Goal: Task Accomplishment & Management: Complete application form

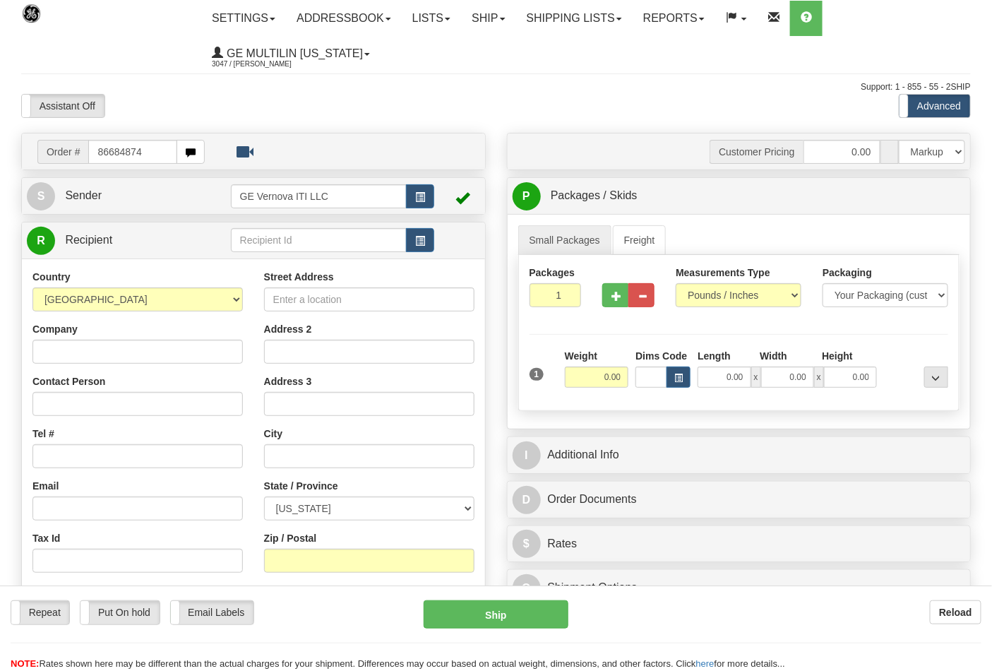
type input "86684874"
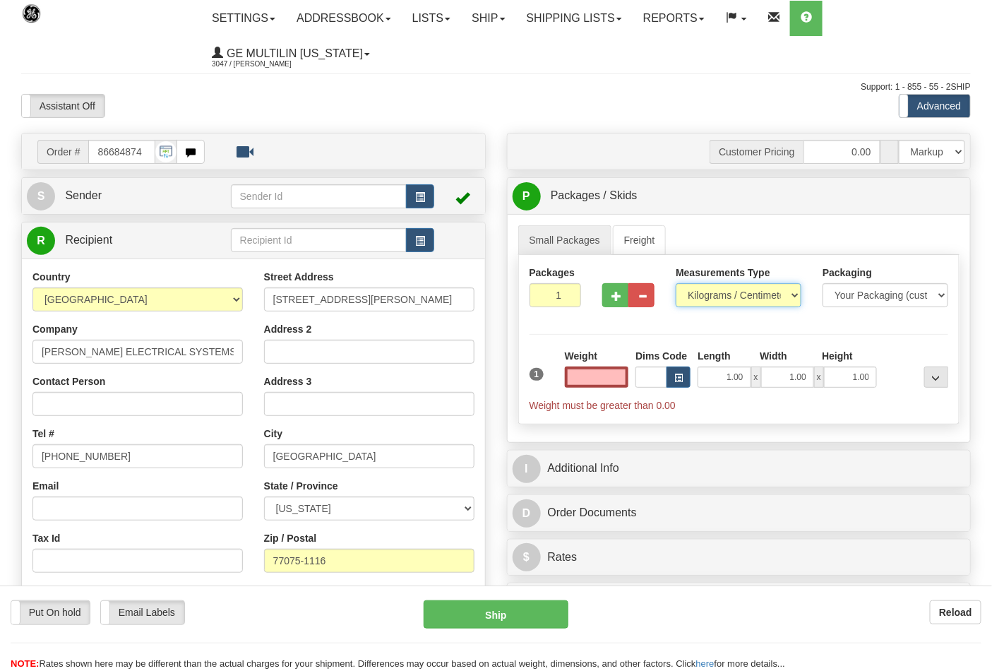
type input "0.00"
click at [718, 296] on select "Pounds / Inches Kilograms / Centimeters" at bounding box center [738, 295] width 126 height 24
select select "0"
click at [675, 284] on select "Pounds / Inches Kilograms / Centimeters" at bounding box center [738, 295] width 126 height 24
click at [609, 378] on input "0.00" at bounding box center [597, 376] width 64 height 21
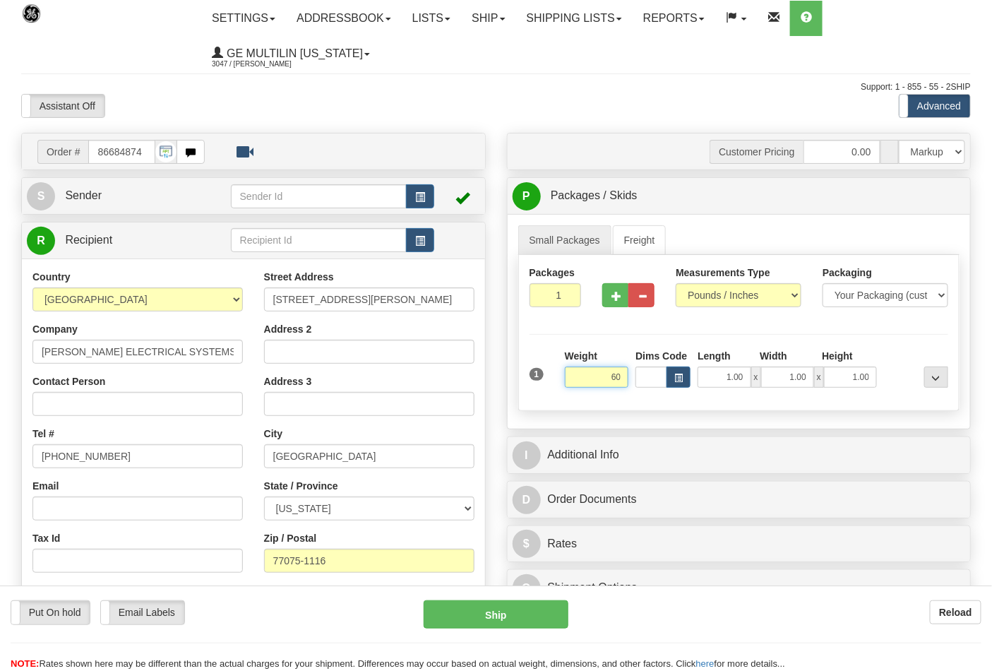
click button "Delete" at bounding box center [0, 0] width 0 height 0
type input "60.00"
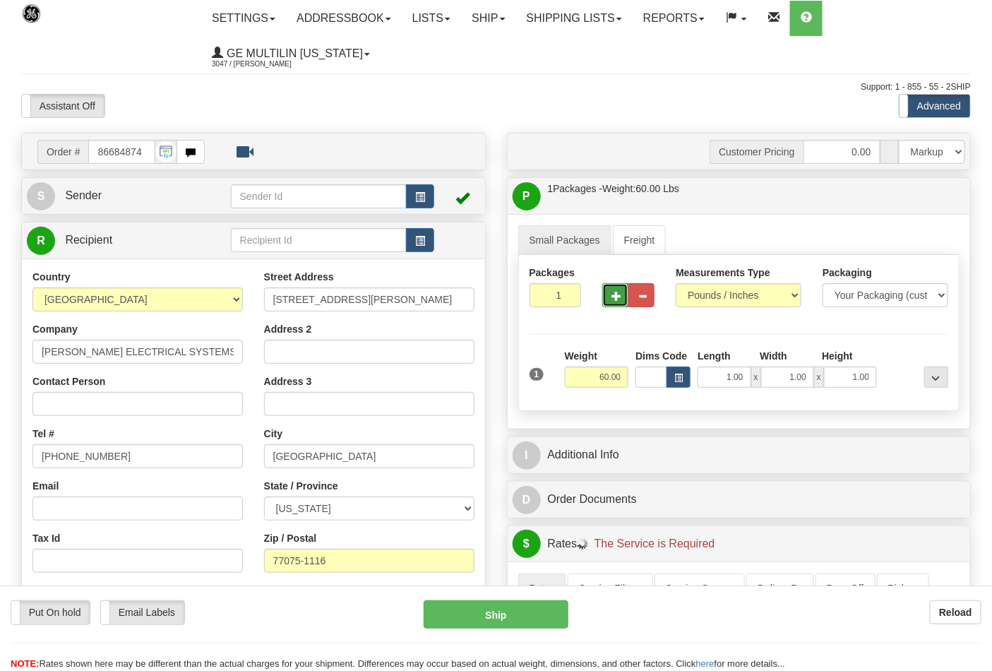
click at [616, 296] on span "button" at bounding box center [616, 296] width 10 height 9
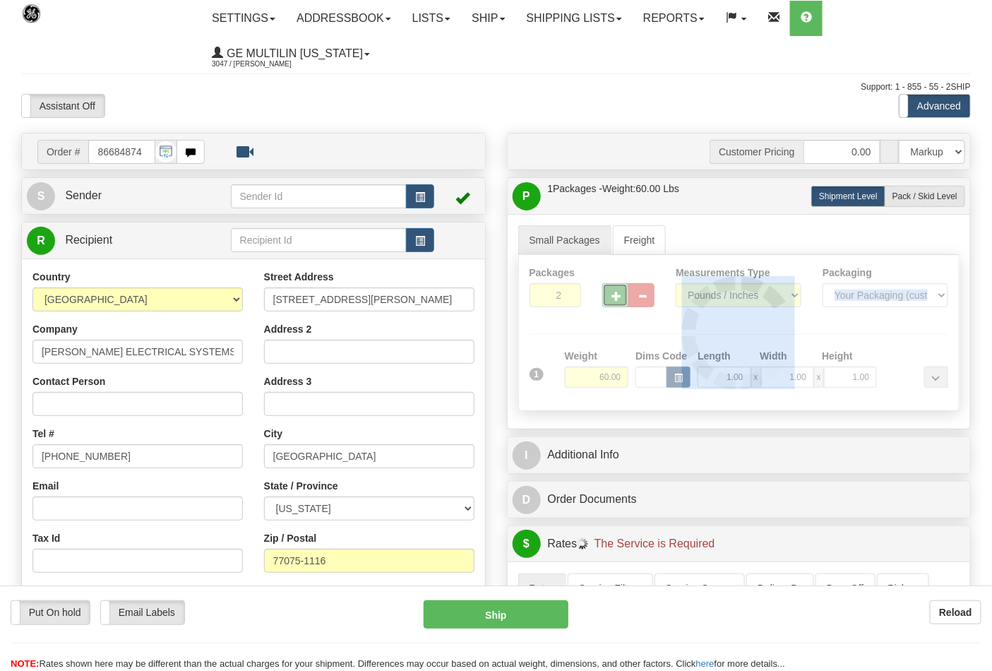
click at [616, 296] on div at bounding box center [739, 332] width 440 height 155
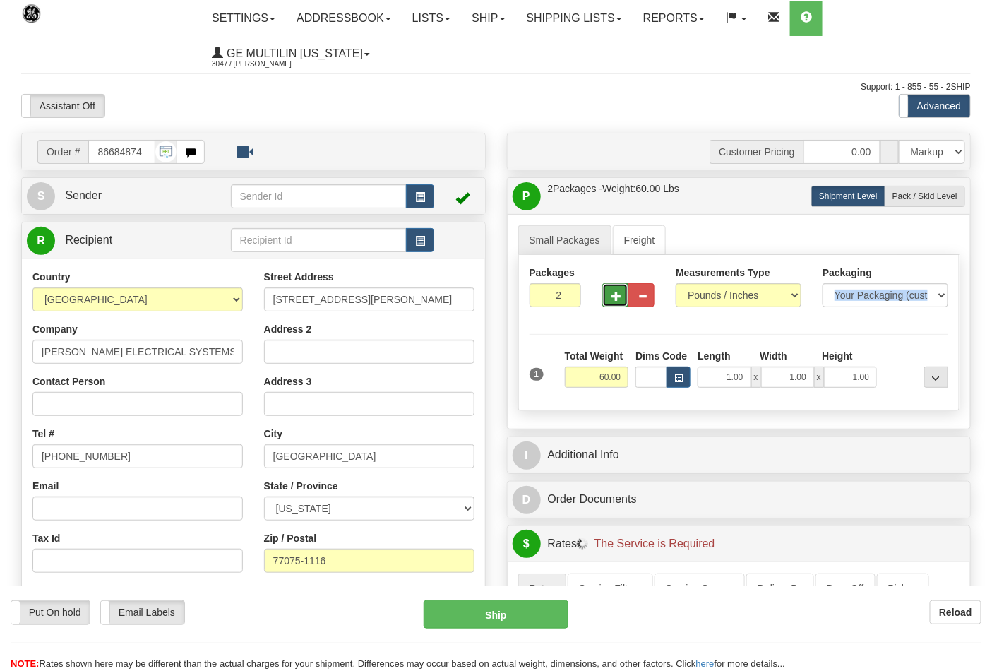
click at [616, 296] on span "button" at bounding box center [616, 296] width 10 height 9
type input "3"
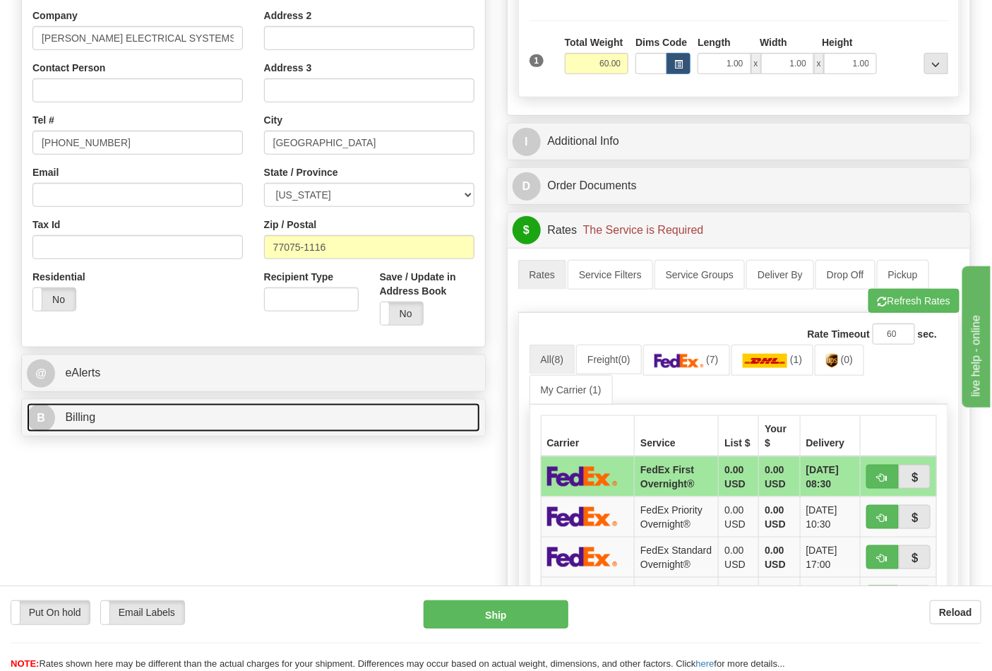
click at [191, 418] on link "B Billing" at bounding box center [253, 417] width 453 height 29
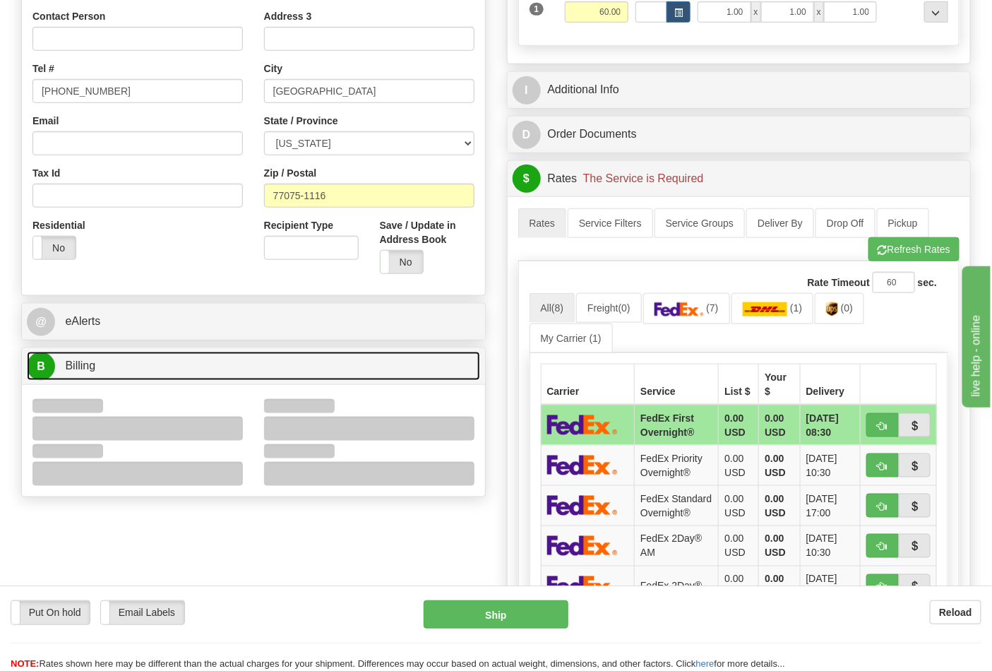
scroll to position [392, 0]
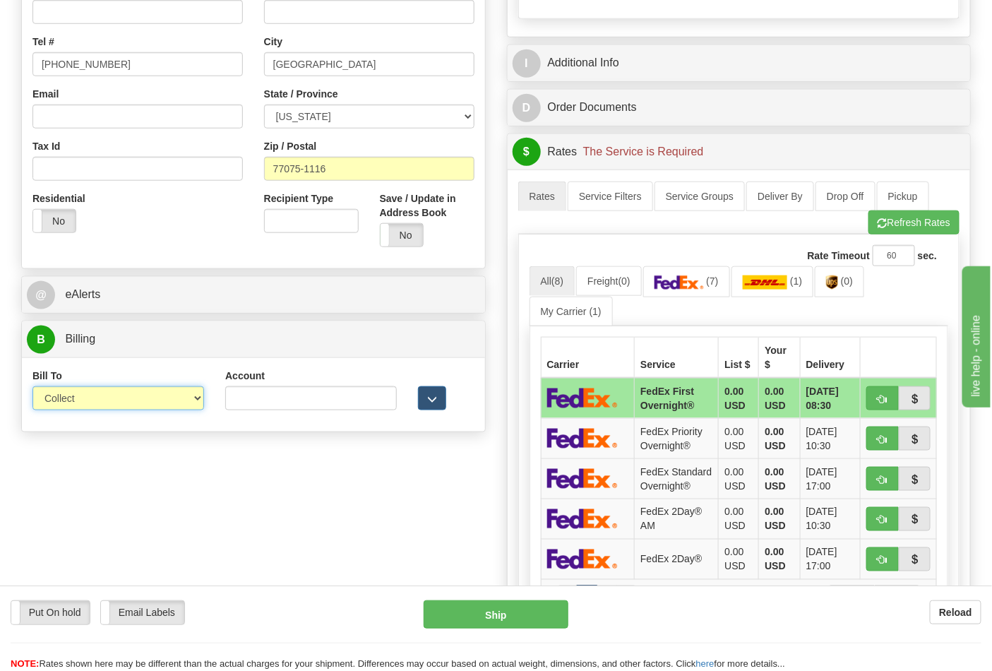
click at [65, 410] on select "Sender Recipient Third Party Collect" at bounding box center [118, 398] width 172 height 24
select select "2"
click at [32, 387] on select "Sender Recipient Third Party Collect" at bounding box center [118, 398] width 172 height 24
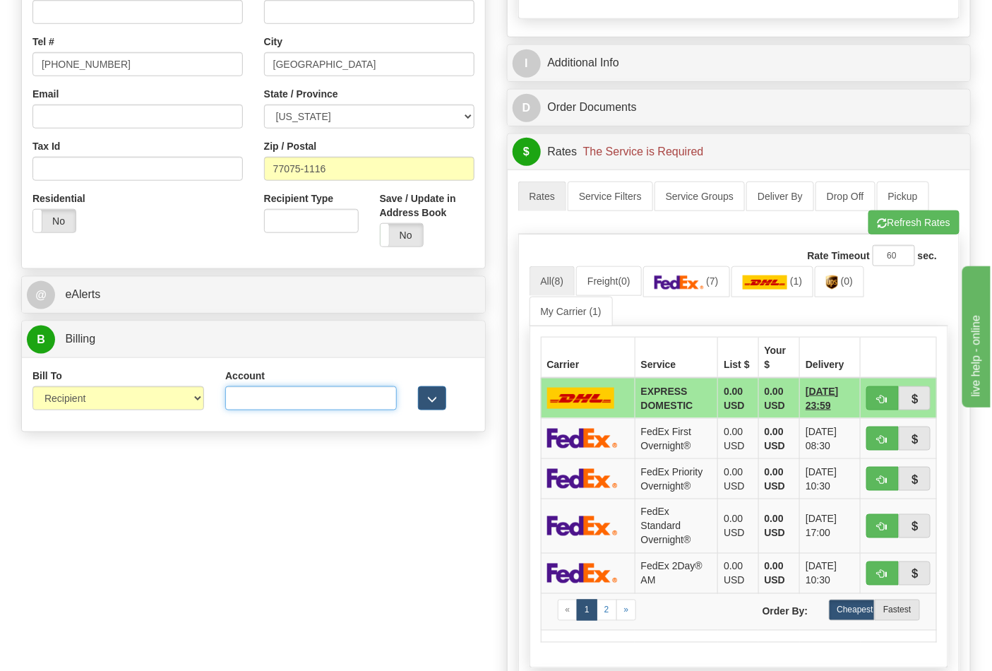
click at [354, 390] on input "Account" at bounding box center [311, 398] width 172 height 24
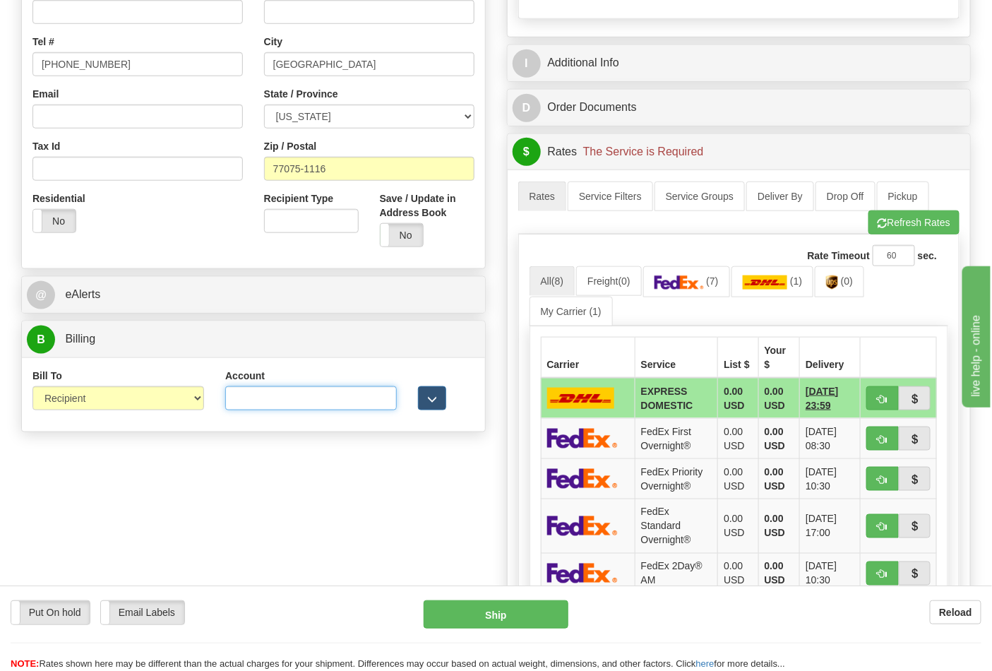
paste input "504789446"
type input "504789446"
click at [703, 281] on img at bounding box center [678, 282] width 49 height 14
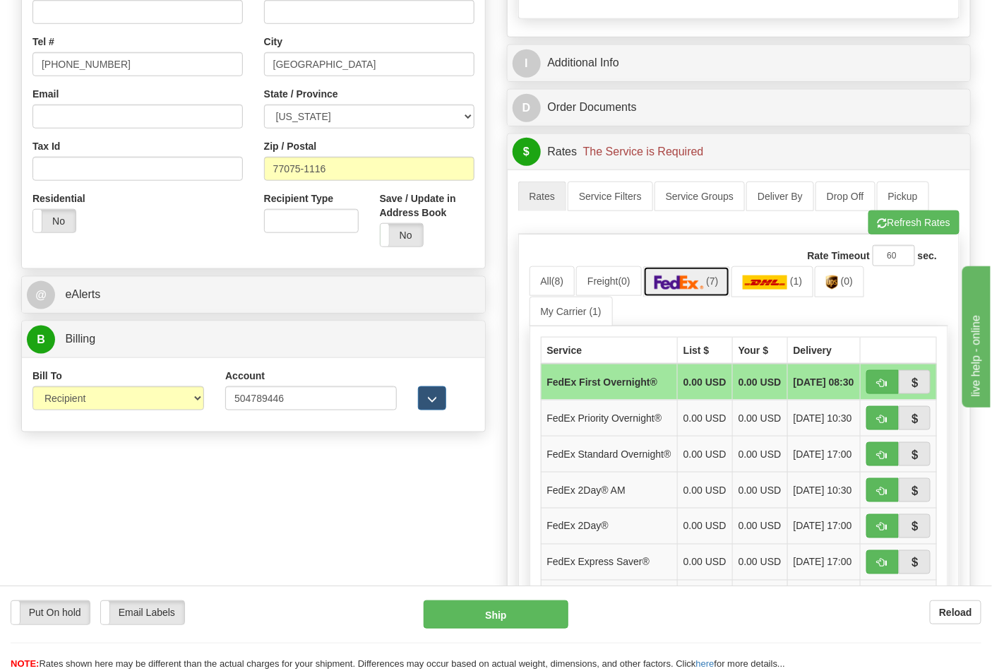
scroll to position [548, 0]
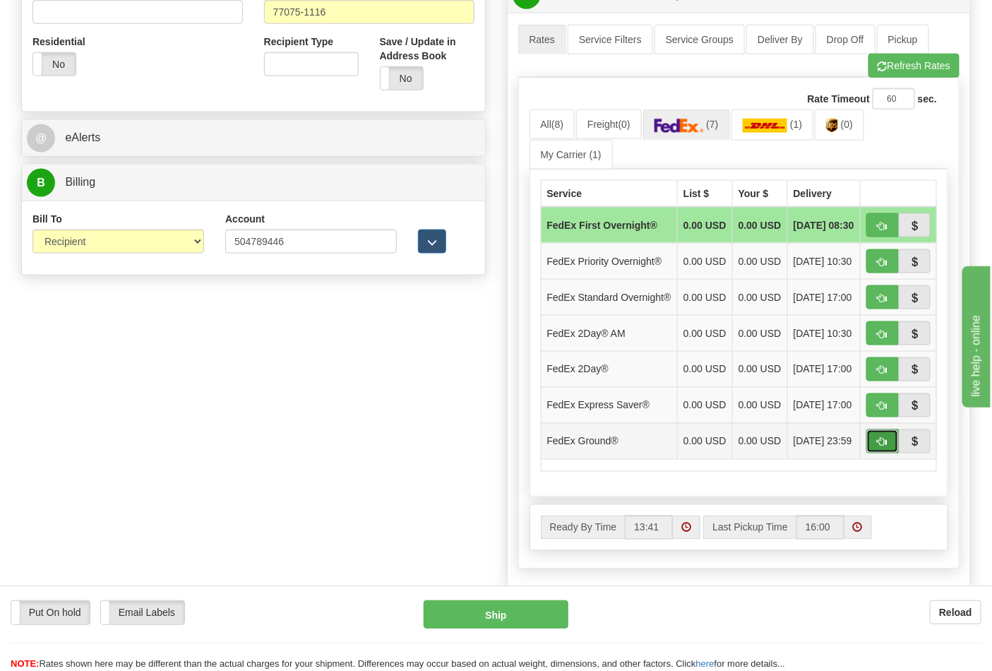
click at [886, 447] on span "button" at bounding box center [882, 442] width 10 height 9
type input "92"
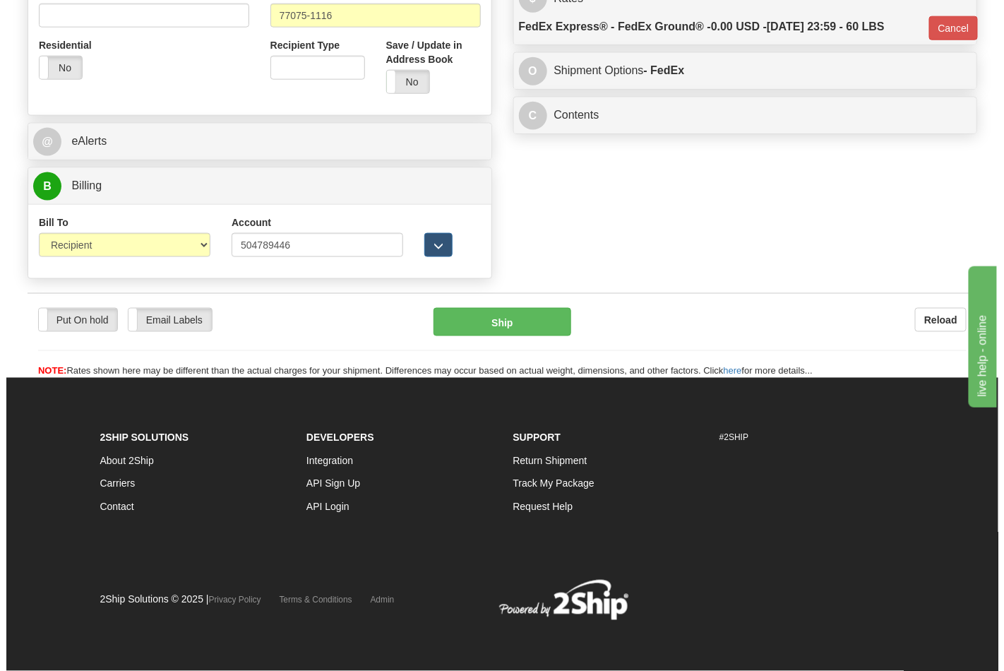
scroll to position [527, 0]
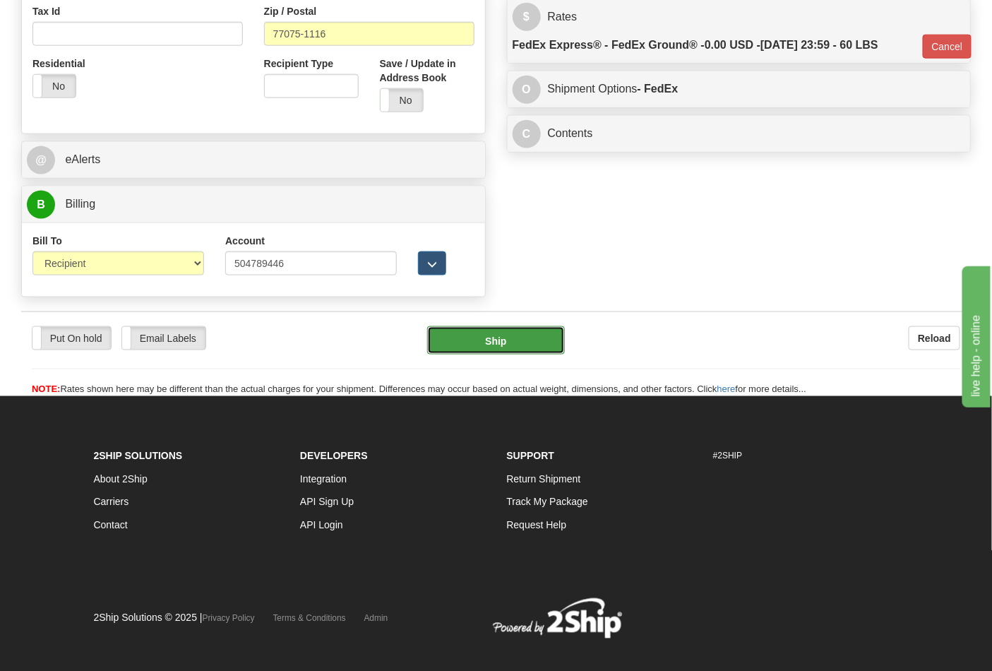
click at [481, 335] on button "Ship" at bounding box center [495, 340] width 137 height 28
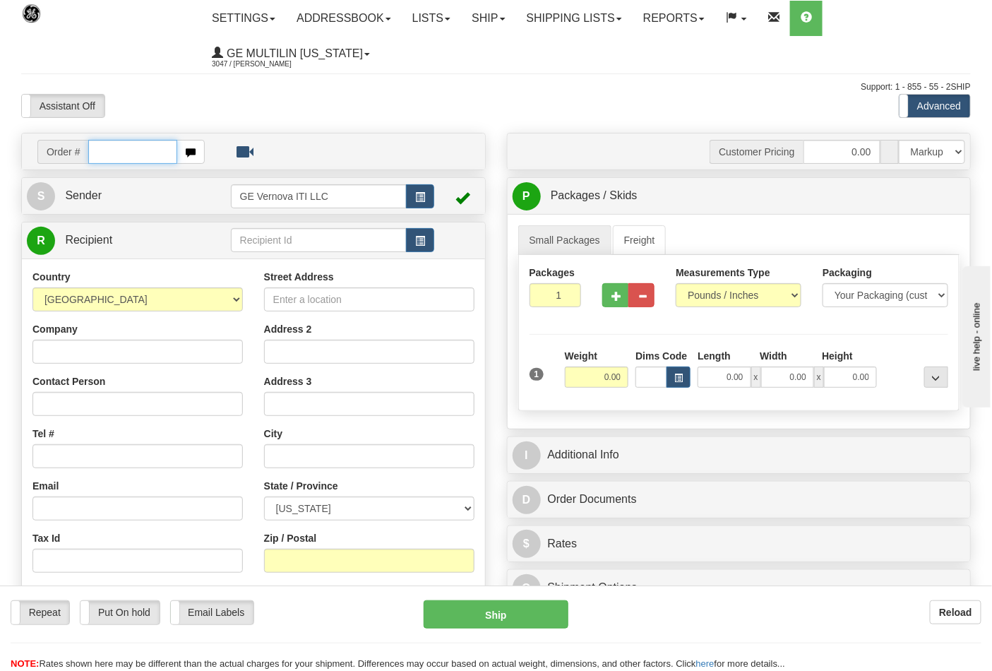
click at [122, 160] on input "text" at bounding box center [132, 152] width 89 height 24
type input "86684874"
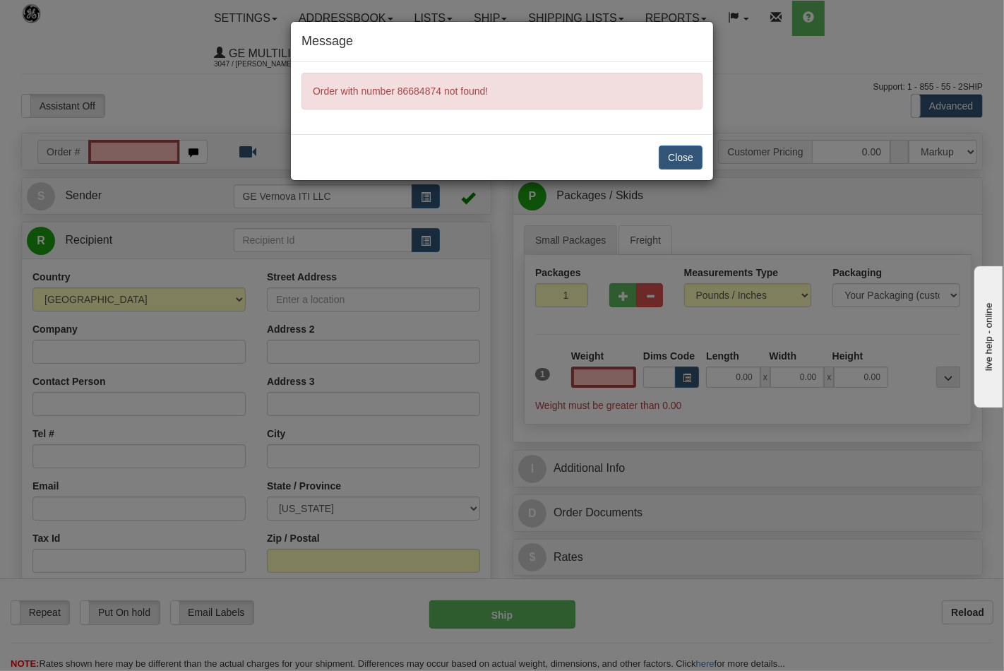
type input "0.00"
click at [668, 158] on button "Close" at bounding box center [681, 157] width 44 height 24
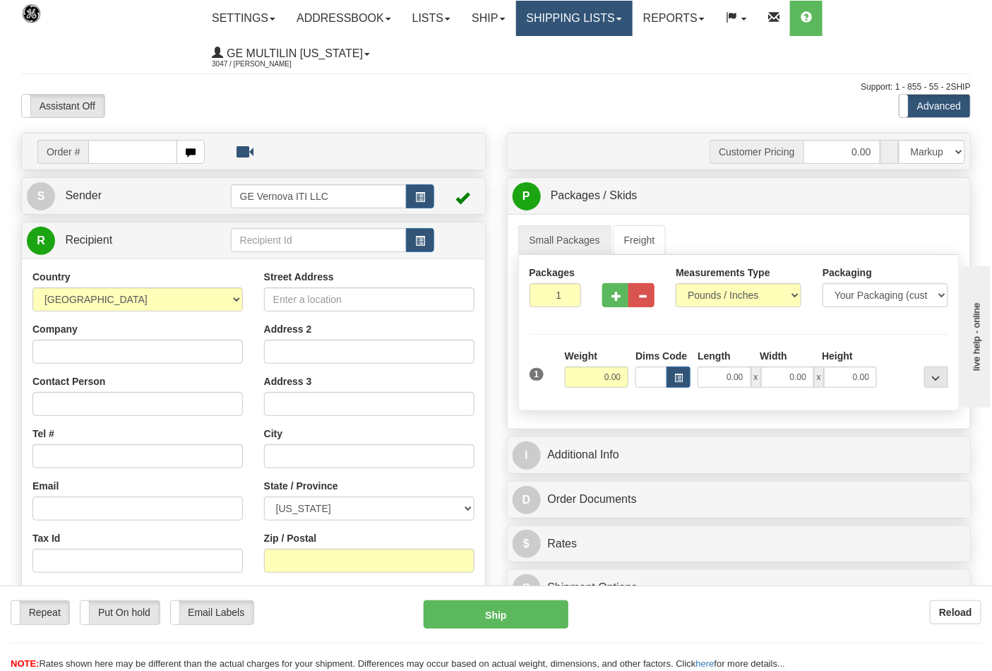
click at [567, 15] on link "Shipping lists" at bounding box center [574, 18] width 116 height 35
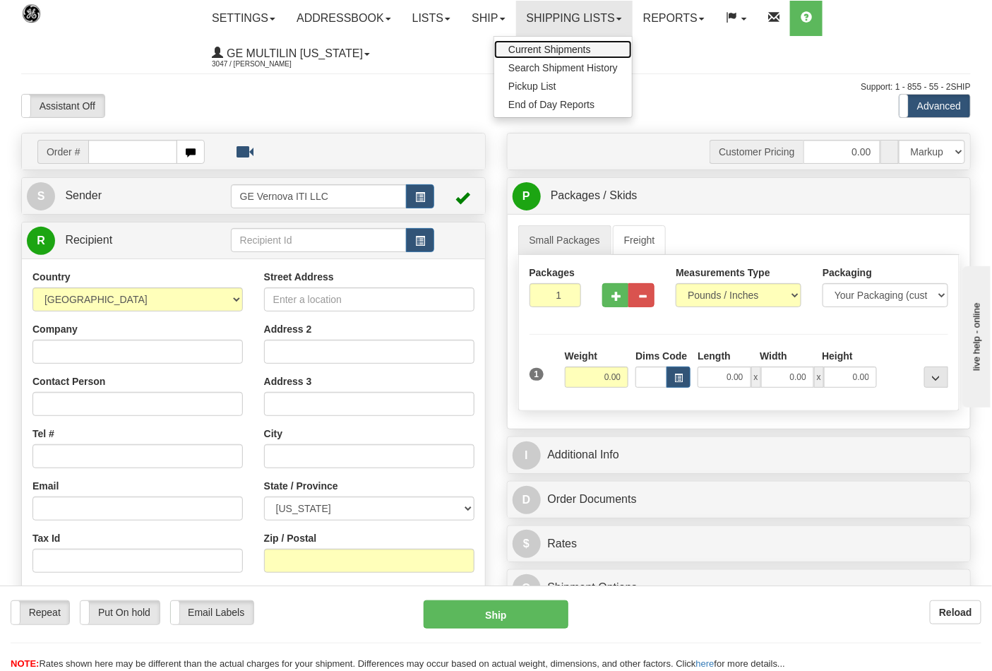
click at [553, 44] on span "Current Shipments" at bounding box center [549, 49] width 83 height 11
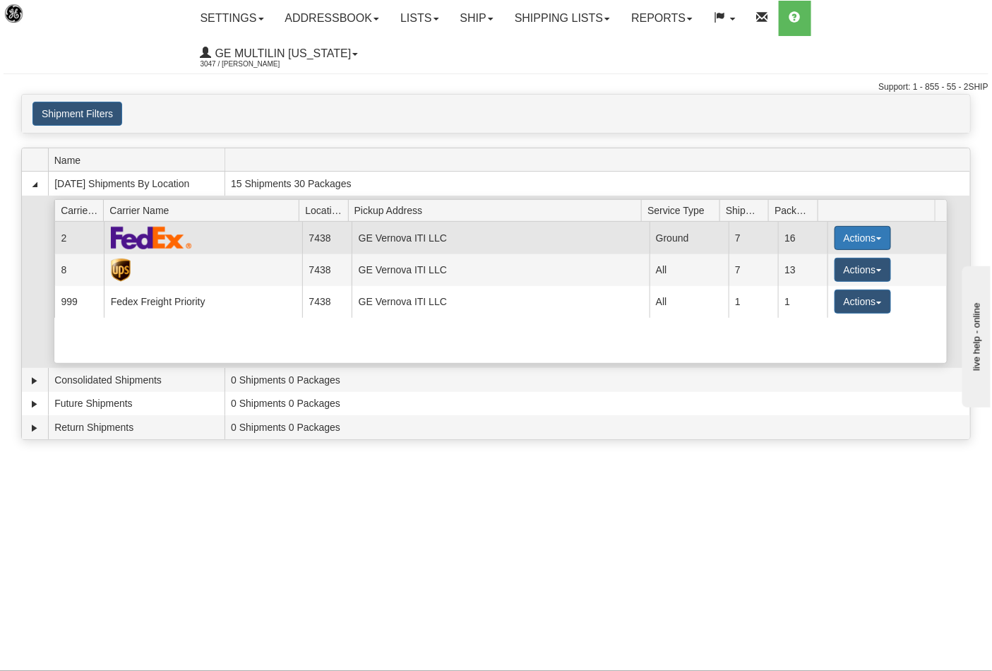
click at [841, 226] on button "Actions" at bounding box center [862, 238] width 56 height 24
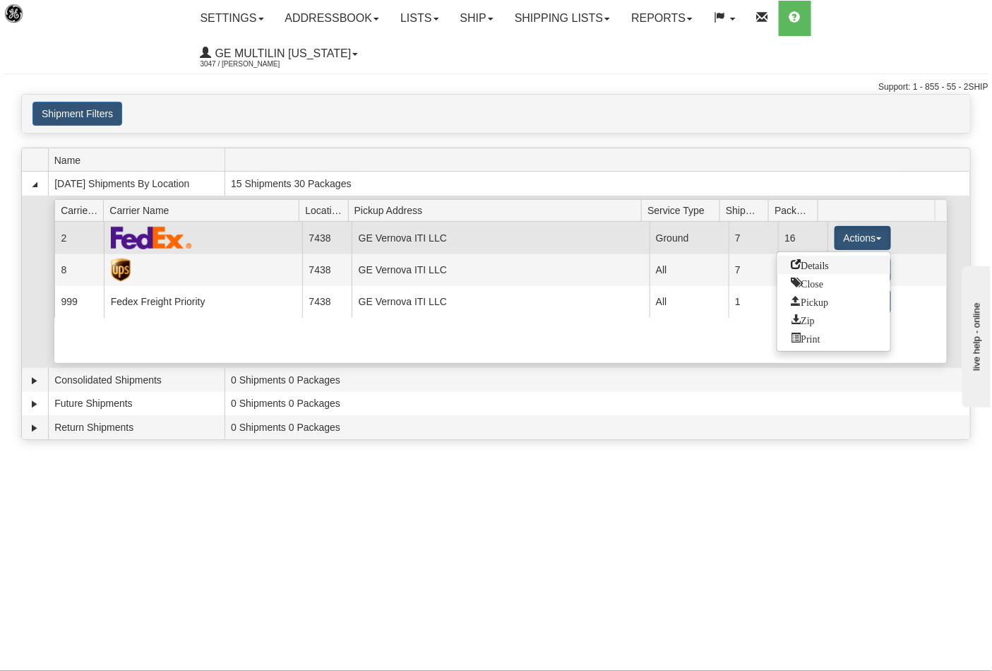
click at [815, 259] on span "Details" at bounding box center [810, 264] width 38 height 10
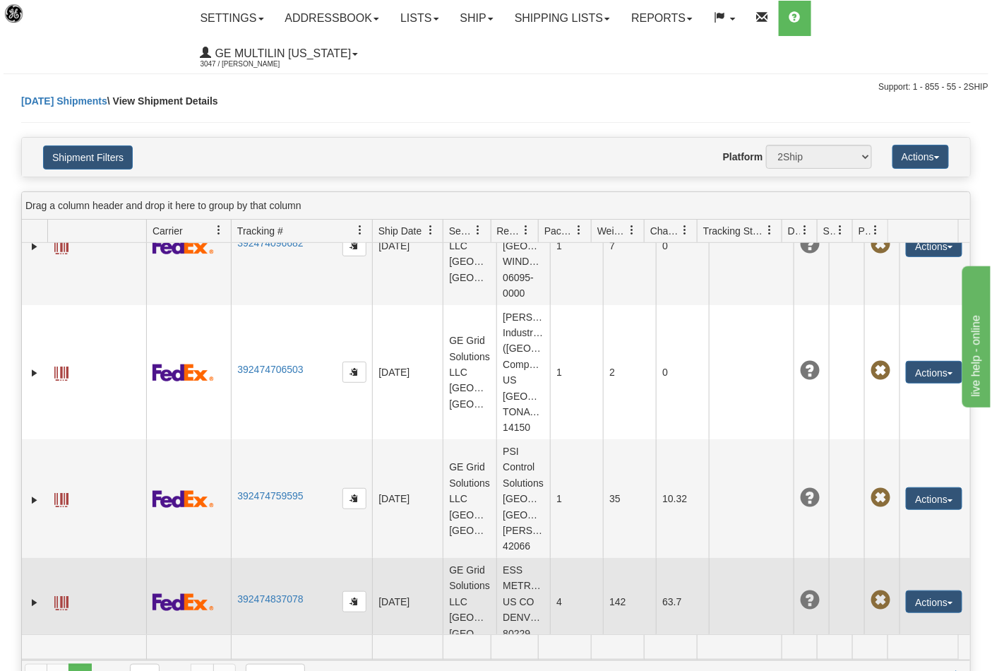
scroll to position [454, 0]
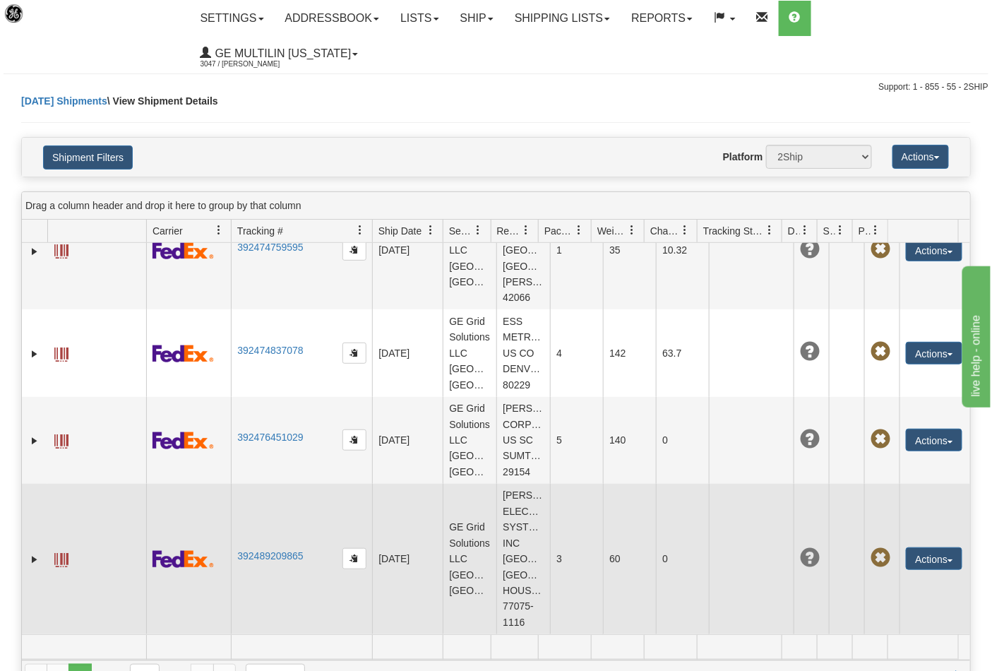
click at [742, 499] on td at bounding box center [751, 558] width 85 height 150
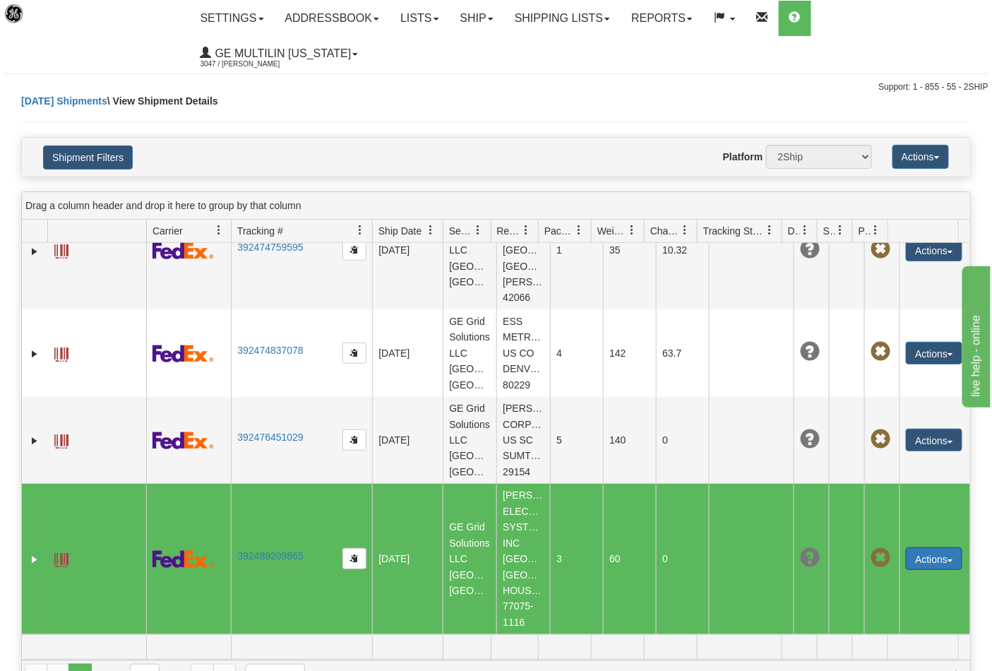
click at [908, 547] on button "Actions" at bounding box center [934, 558] width 56 height 23
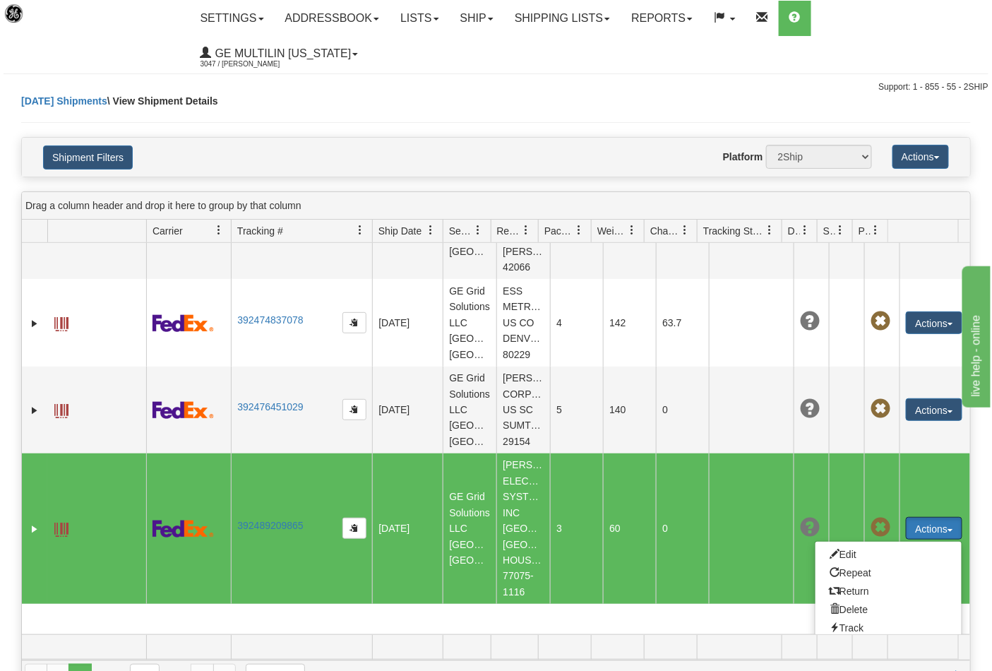
click at [64, 535] on span at bounding box center [61, 529] width 14 height 14
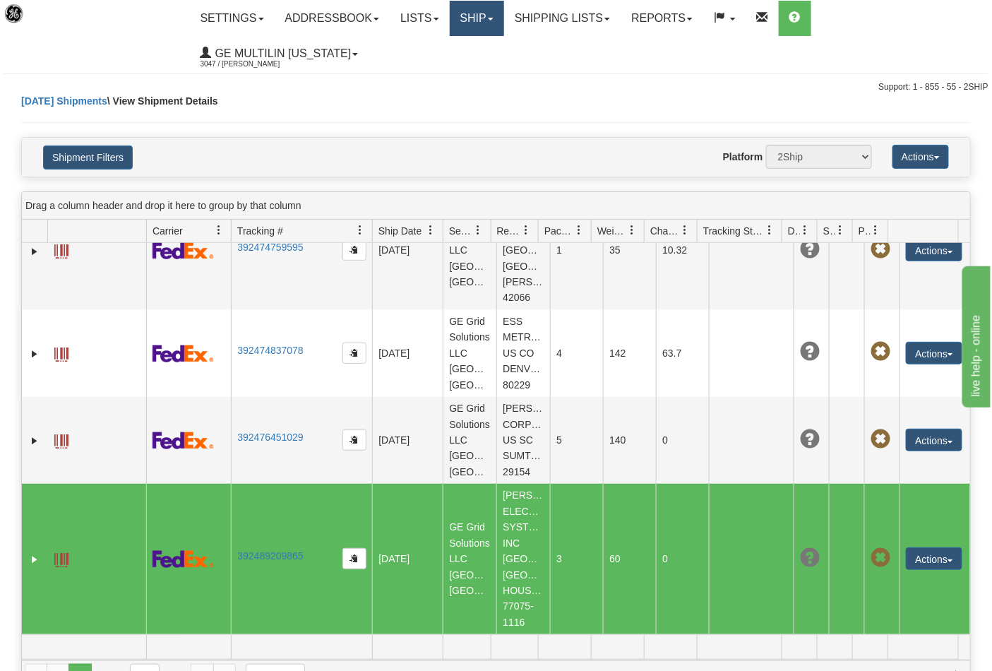
click at [461, 32] on link "Ship" at bounding box center [477, 18] width 54 height 35
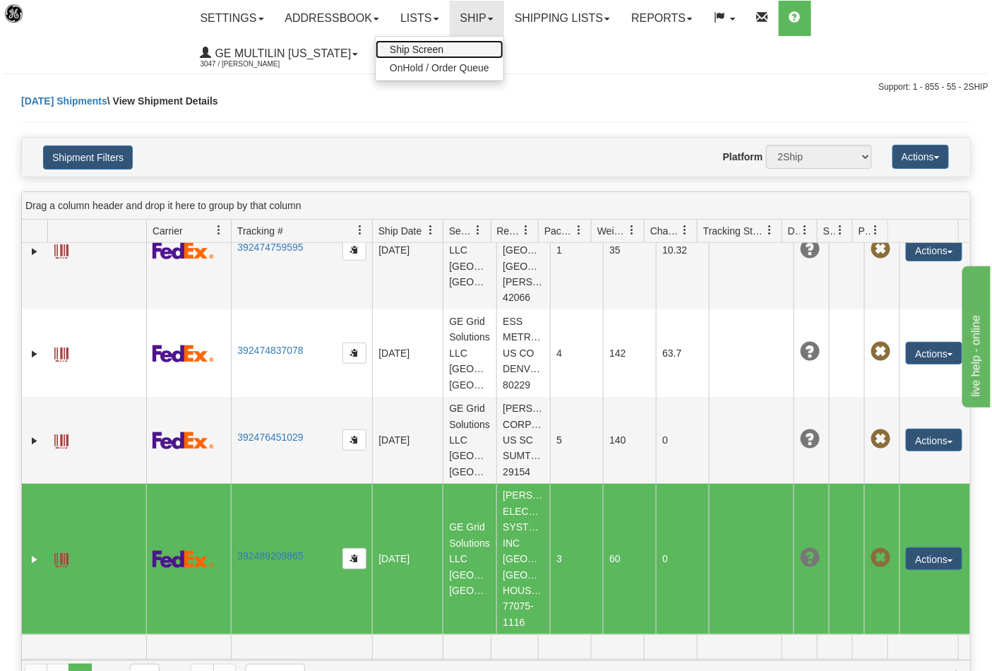
click at [455, 51] on link "Ship Screen" at bounding box center [439, 49] width 128 height 18
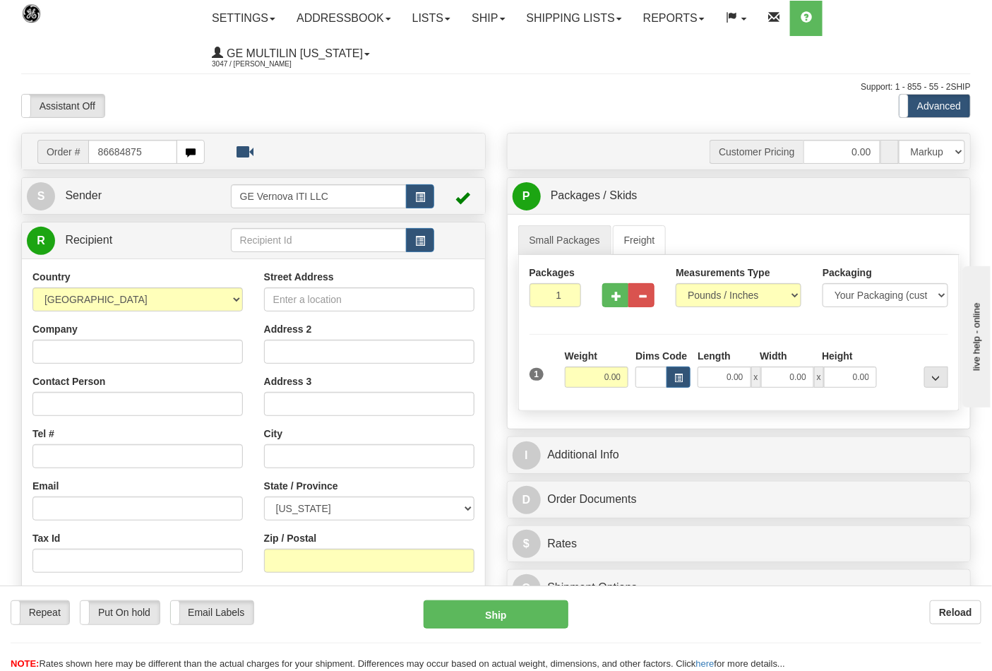
type input "86684875"
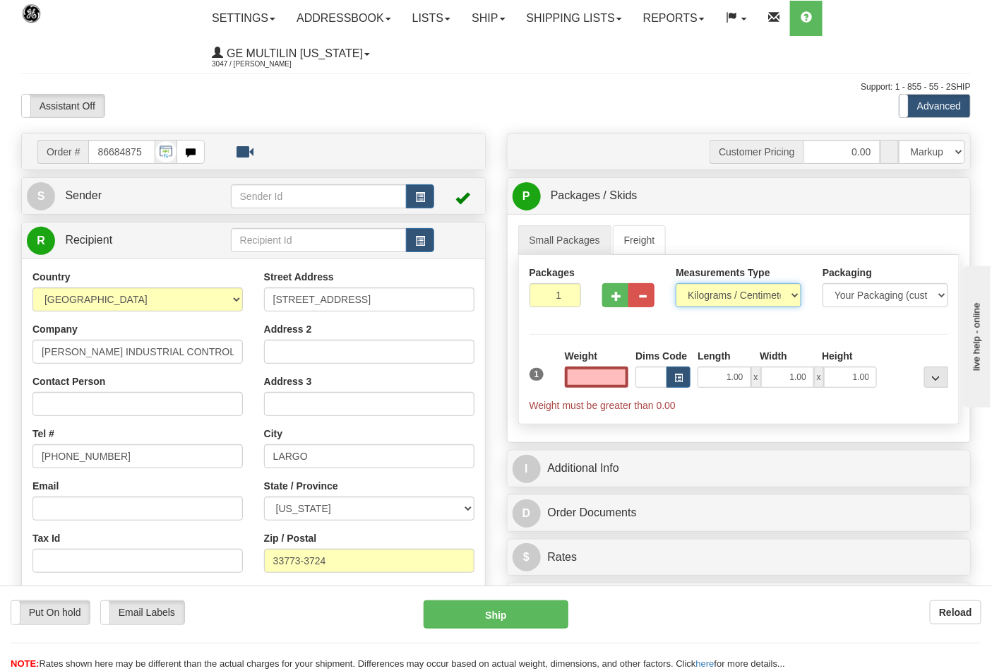
type input "0.00"
click at [714, 301] on select "Pounds / Inches Kilograms / Centimeters" at bounding box center [738, 295] width 126 height 24
select select "0"
click at [675, 284] on select "Pounds / Inches Kilograms / Centimeters" at bounding box center [738, 295] width 126 height 24
click at [620, 301] on button "button" at bounding box center [615, 295] width 26 height 24
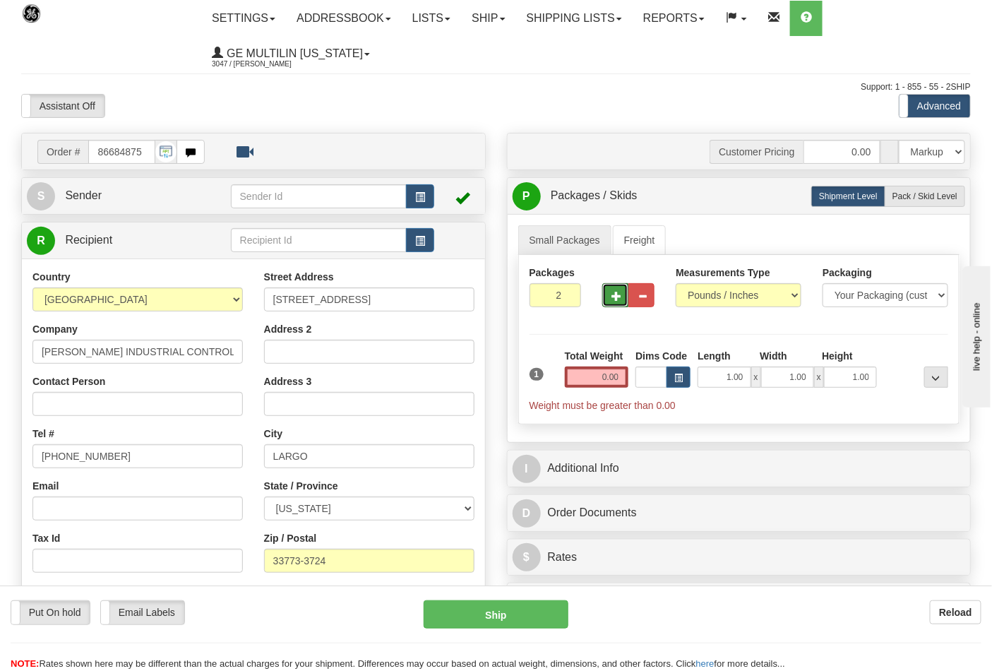
click at [616, 300] on span "button" at bounding box center [616, 296] width 10 height 9
type input "3"
click at [621, 391] on div "Total Weight 0.00" at bounding box center [596, 373] width 71 height 49
click at [621, 385] on input "0.00" at bounding box center [597, 376] width 64 height 21
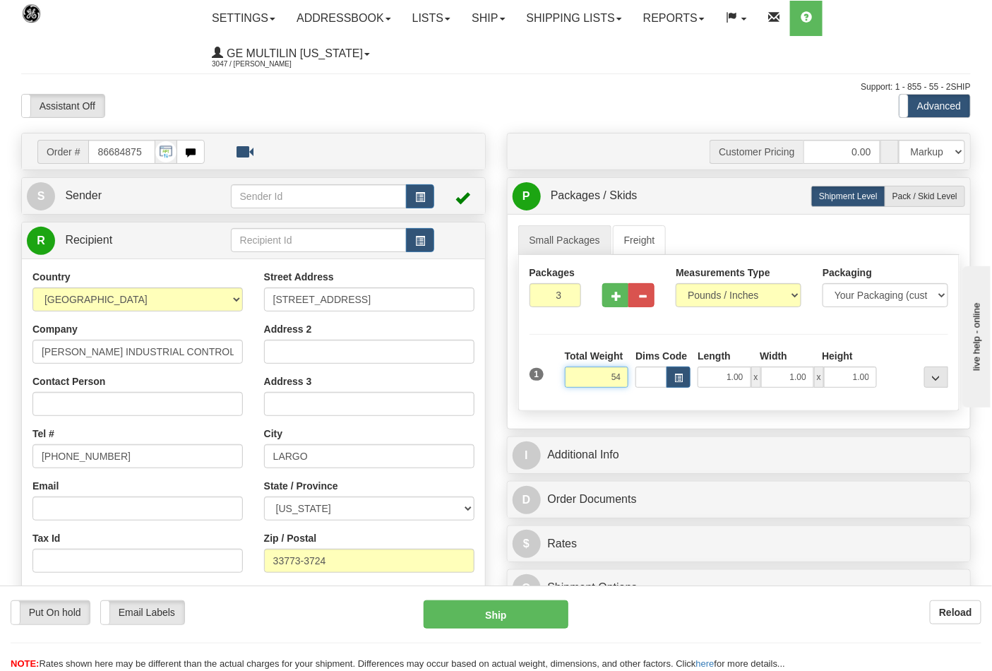
click button "Delete" at bounding box center [0, 0] width 0 height 0
type input "54.00"
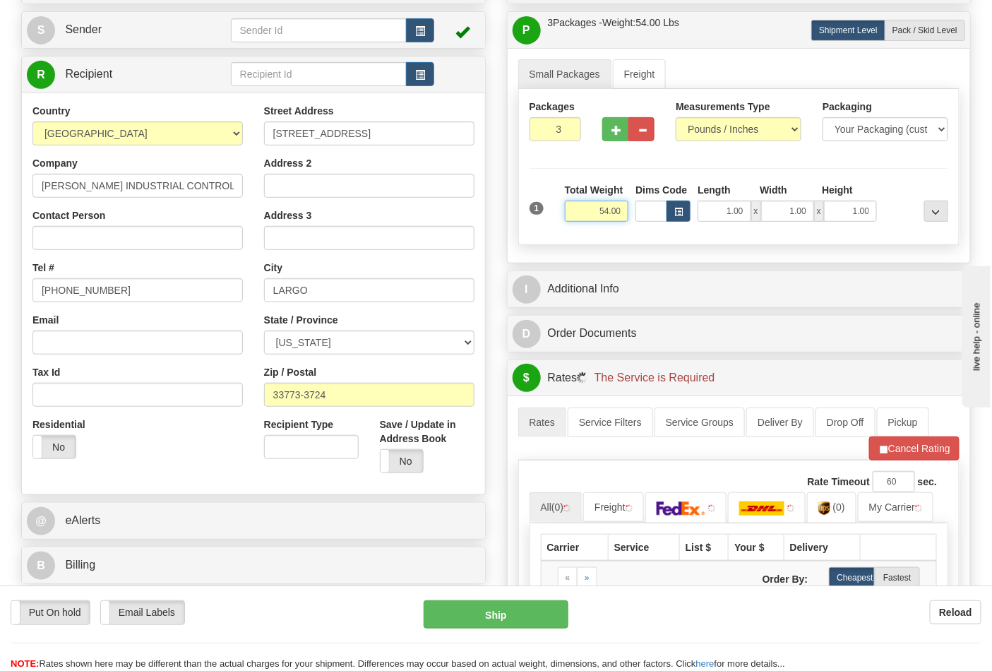
scroll to position [392, 0]
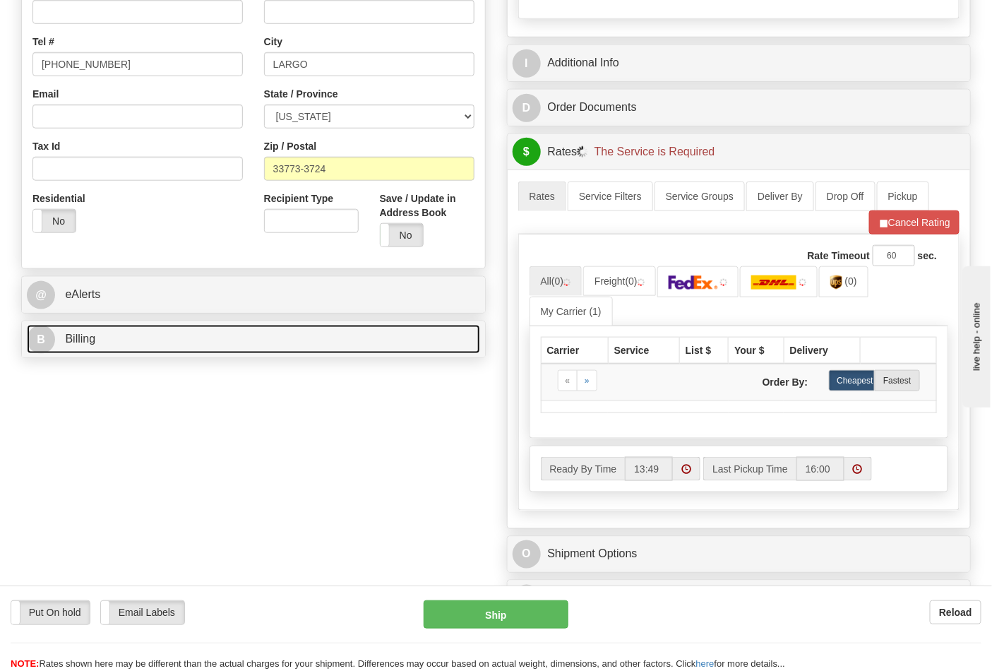
click at [119, 336] on link "B Billing" at bounding box center [253, 339] width 453 height 29
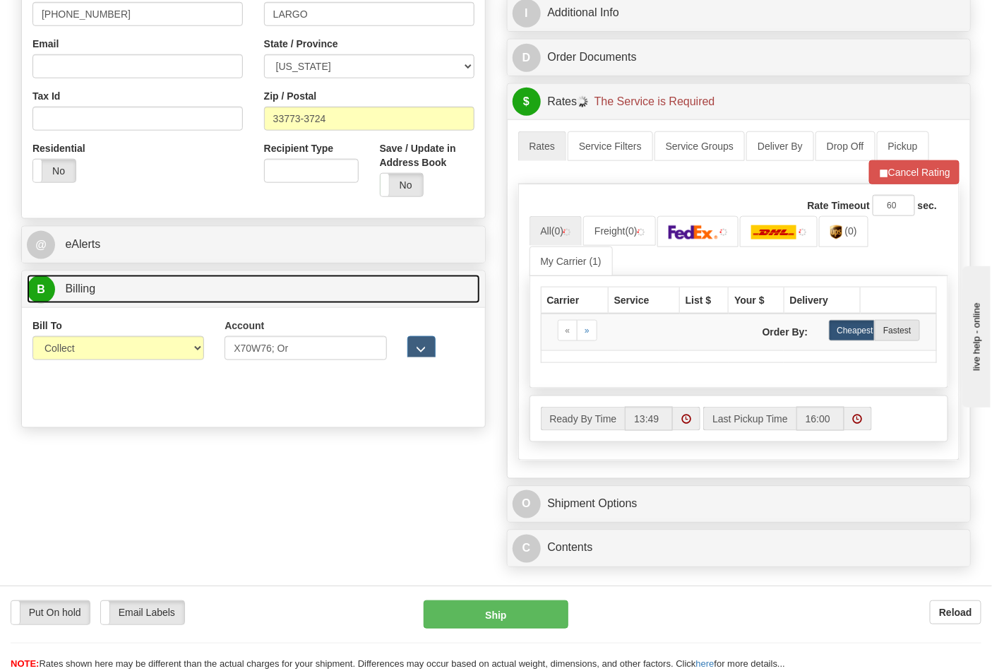
scroll to position [470, 0]
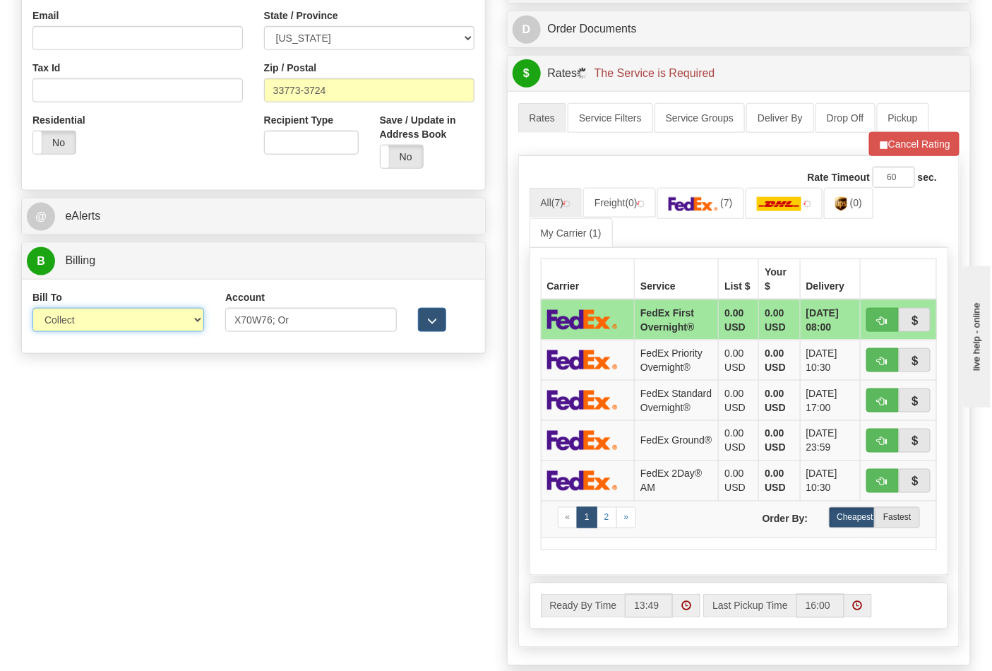
drag, startPoint x: 96, startPoint y: 327, endPoint x: 78, endPoint y: 356, distance: 33.9
click at [96, 327] on select "Sender Recipient Third Party Collect" at bounding box center [118, 320] width 172 height 24
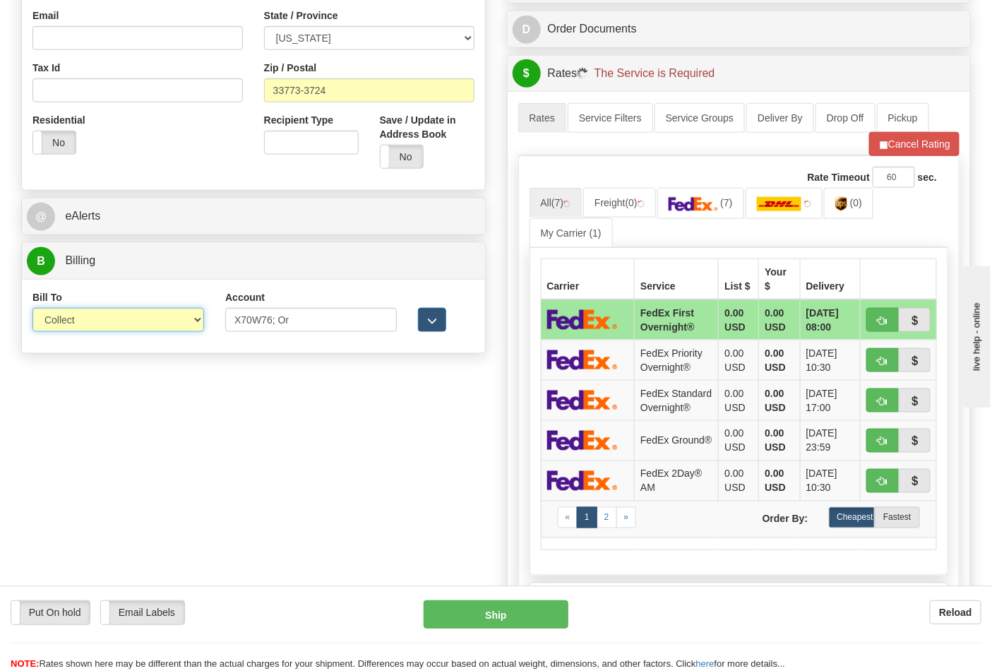
click at [80, 323] on select "Sender Recipient Third Party Collect" at bounding box center [118, 320] width 172 height 24
select select "2"
click at [32, 309] on select "Sender Recipient Third Party Collect" at bounding box center [118, 320] width 172 height 24
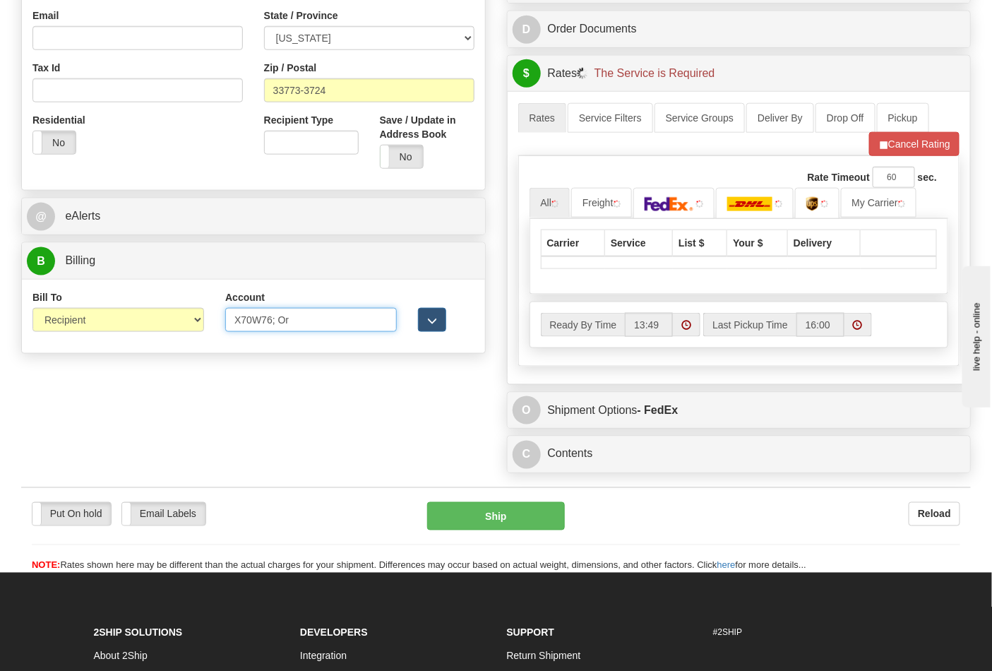
click at [343, 320] on input "X70W76; Or" at bounding box center [311, 320] width 172 height 24
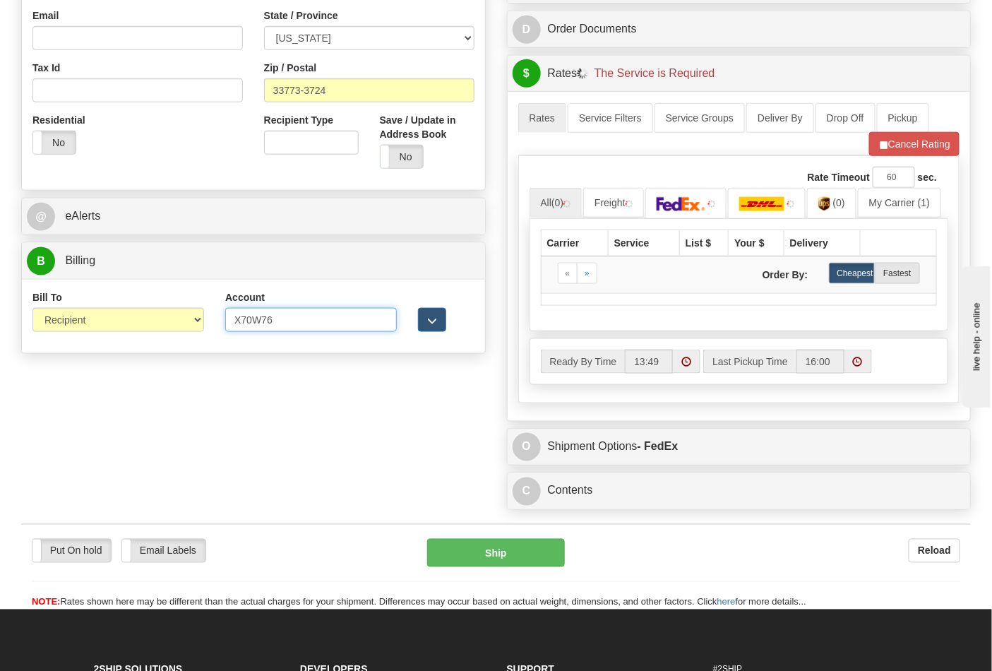
type input "X70W76"
click button "Delete" at bounding box center [0, 0] width 0 height 0
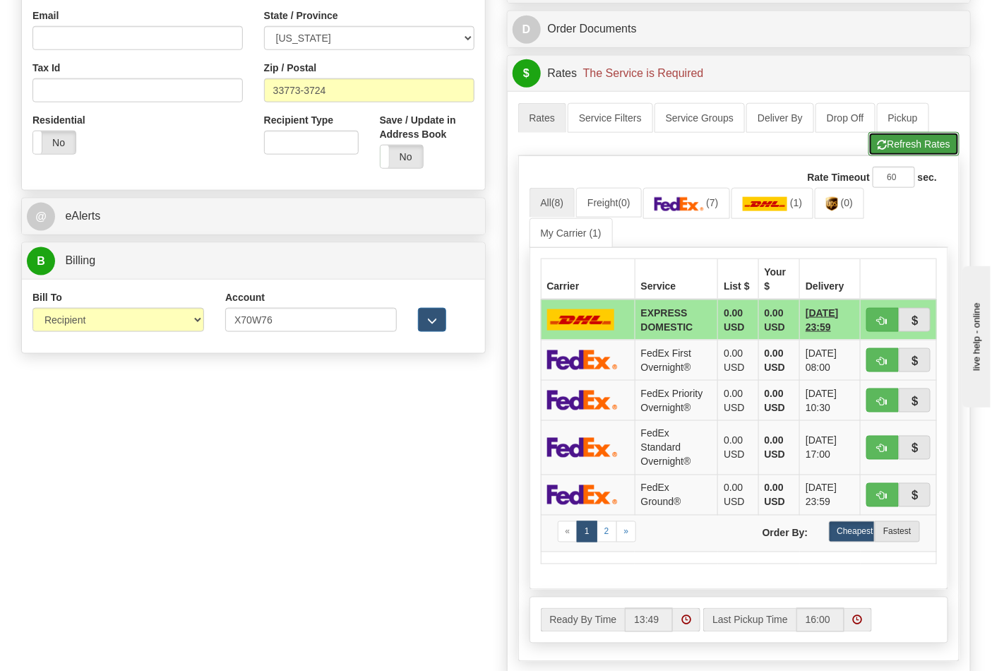
click at [878, 144] on span "button" at bounding box center [882, 144] width 10 height 9
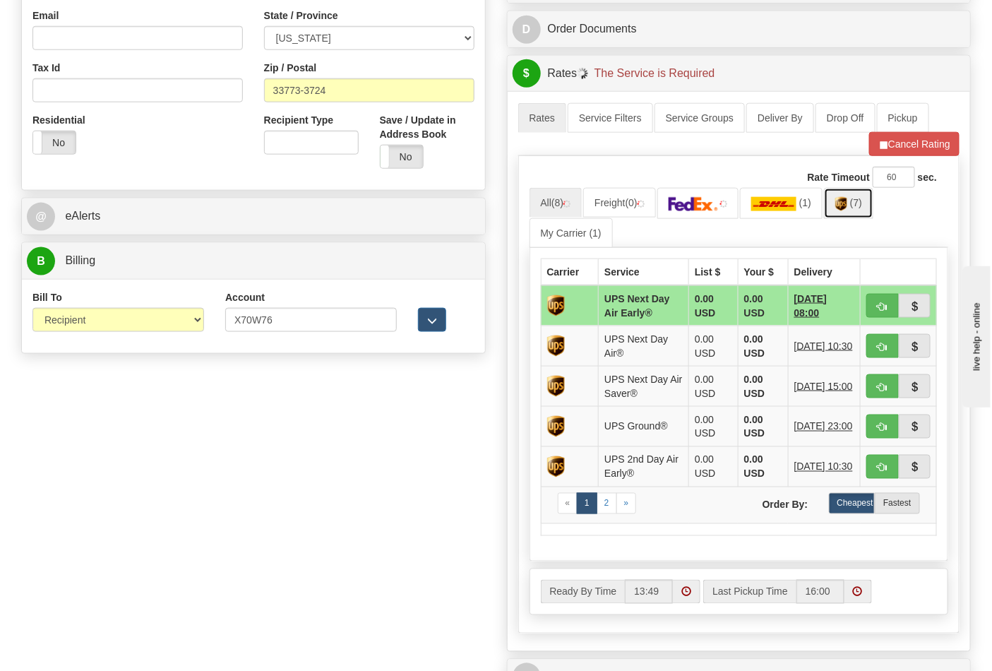
click at [847, 210] on img at bounding box center [841, 204] width 12 height 14
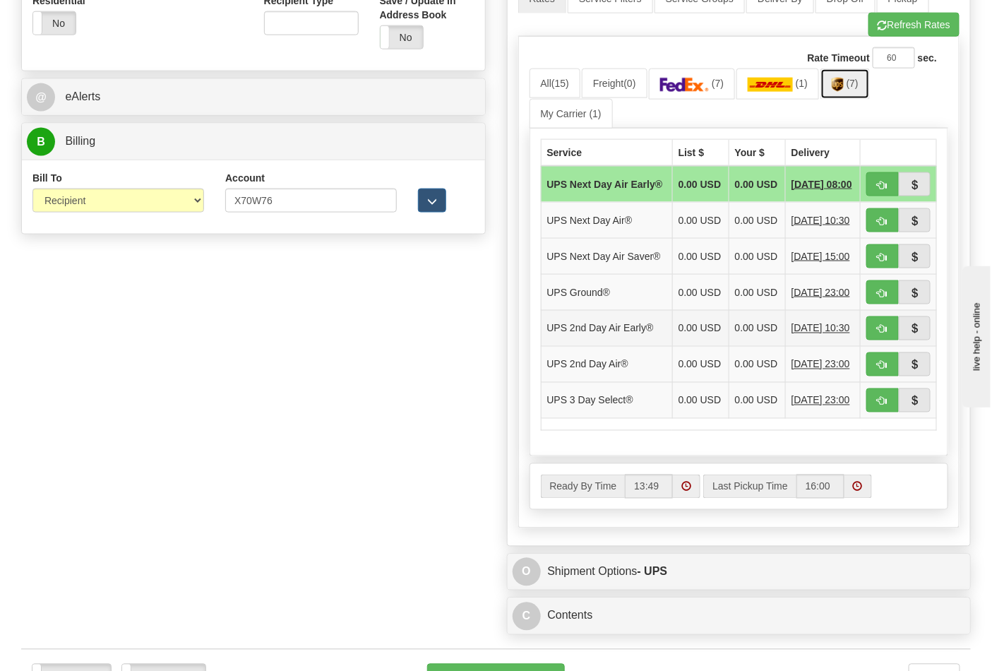
scroll to position [706, 0]
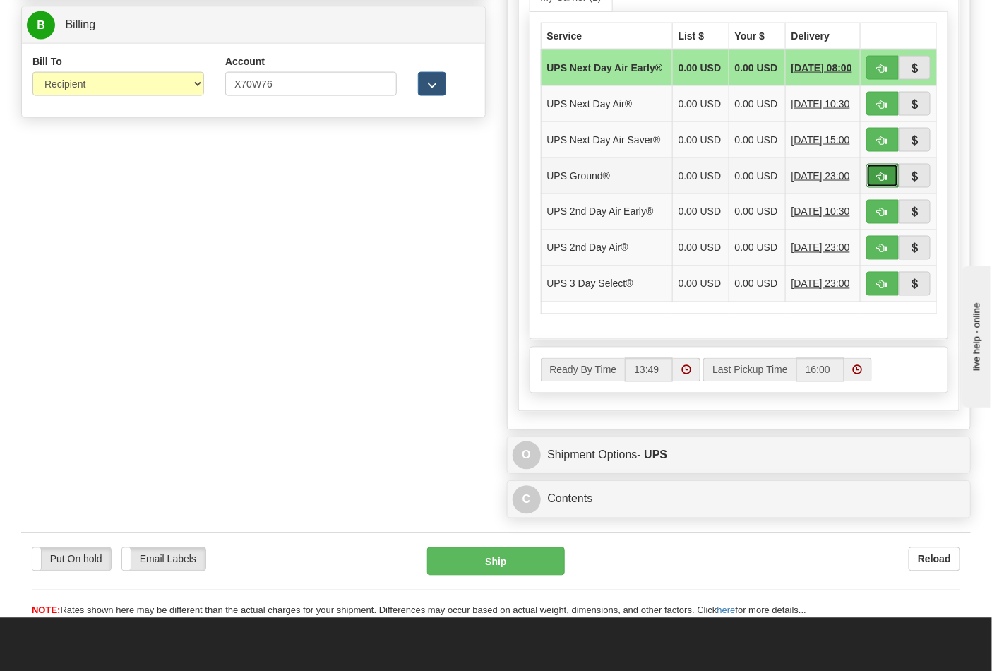
click at [879, 181] on span "button" at bounding box center [882, 176] width 10 height 9
type input "03"
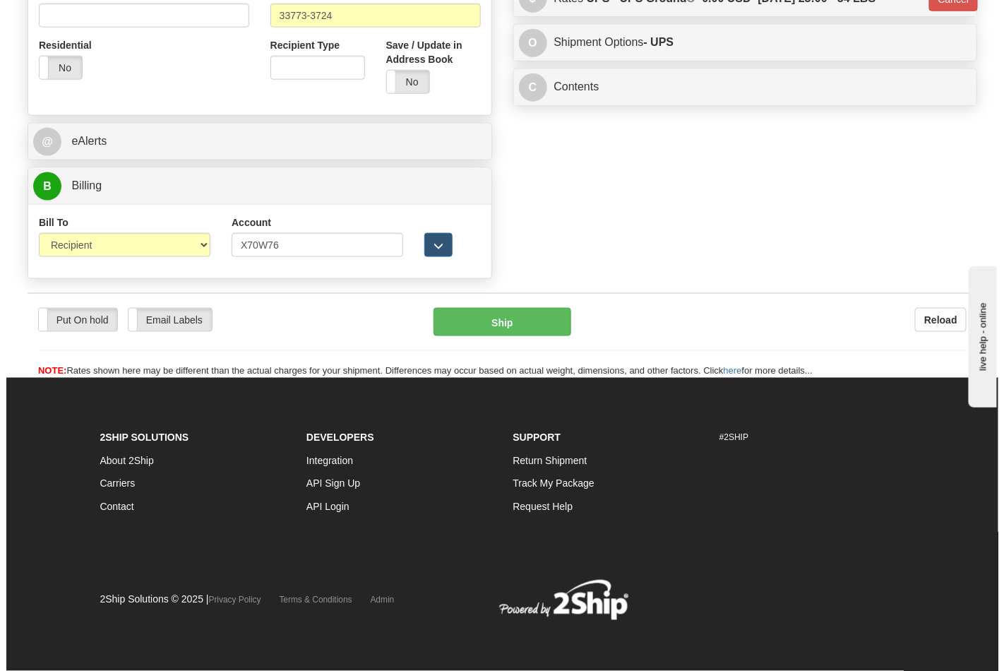
scroll to position [547, 0]
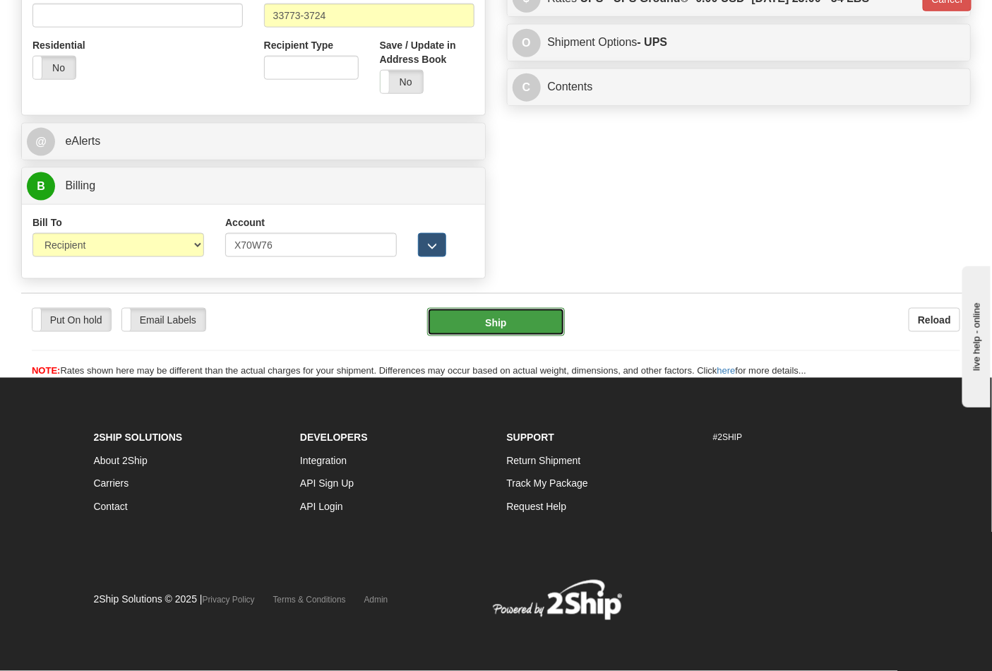
click at [515, 320] on button "Ship" at bounding box center [495, 322] width 137 height 28
